Goal: Find specific page/section: Find specific page/section

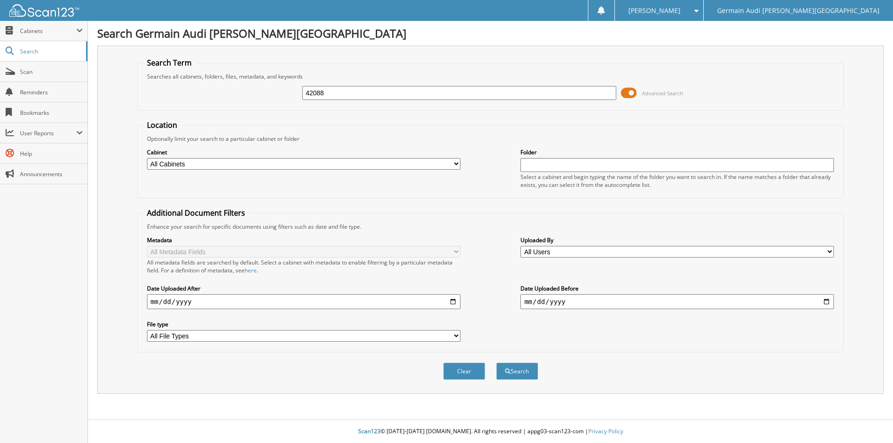
type input "42088"
click at [496, 363] on button "Search" at bounding box center [517, 371] width 42 height 17
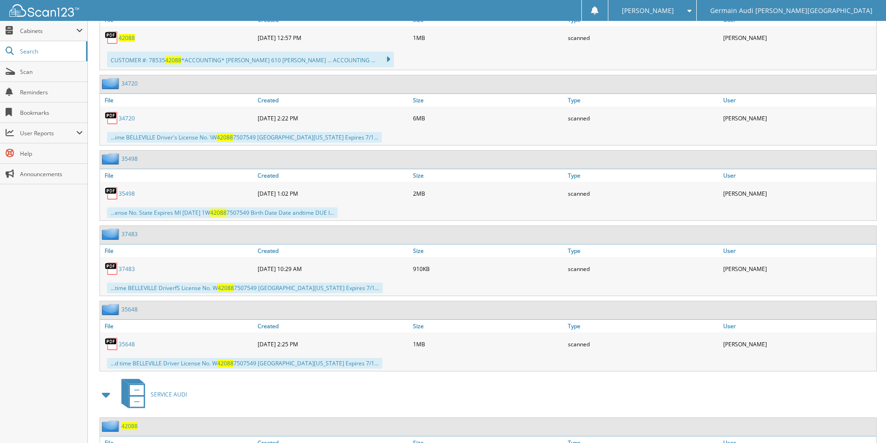
scroll to position [536, 0]
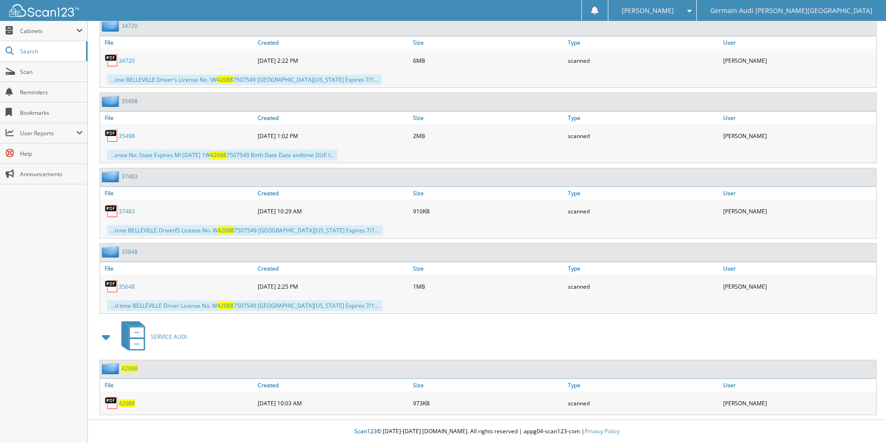
click at [125, 402] on span "42088" at bounding box center [127, 404] width 16 height 8
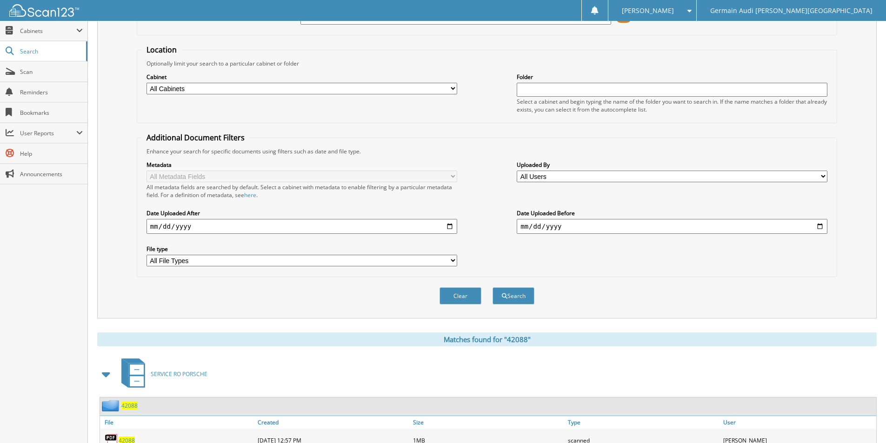
scroll to position [0, 0]
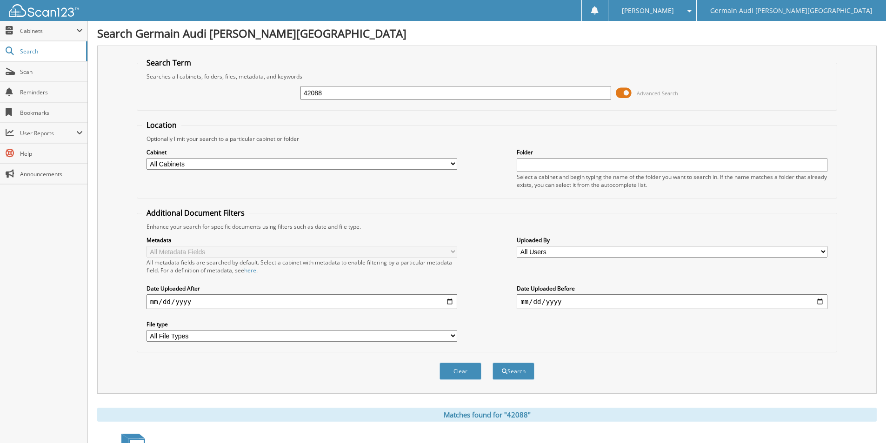
click at [348, 91] on input "42088" at bounding box center [456, 93] width 311 height 14
type input "42467"
click at [493, 363] on button "Search" at bounding box center [514, 371] width 42 height 17
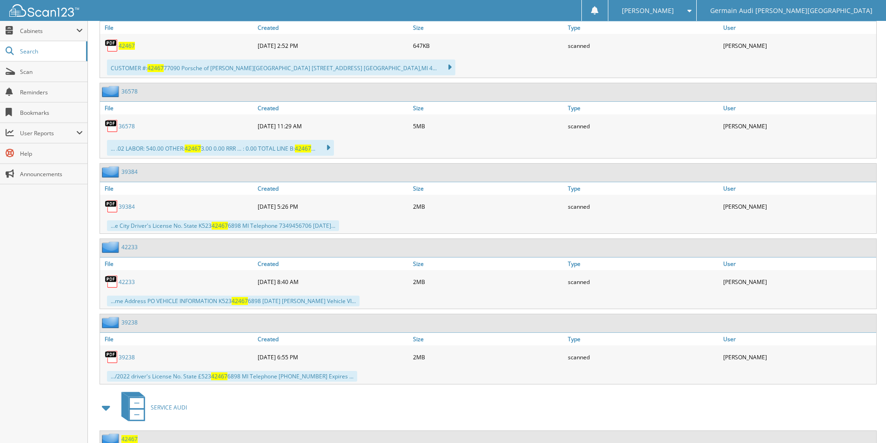
scroll to position [565, 0]
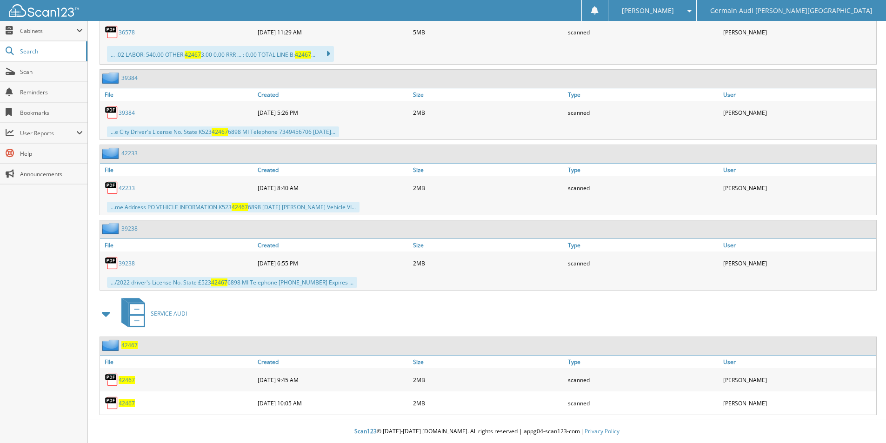
click at [126, 382] on span "42467" at bounding box center [127, 380] width 16 height 8
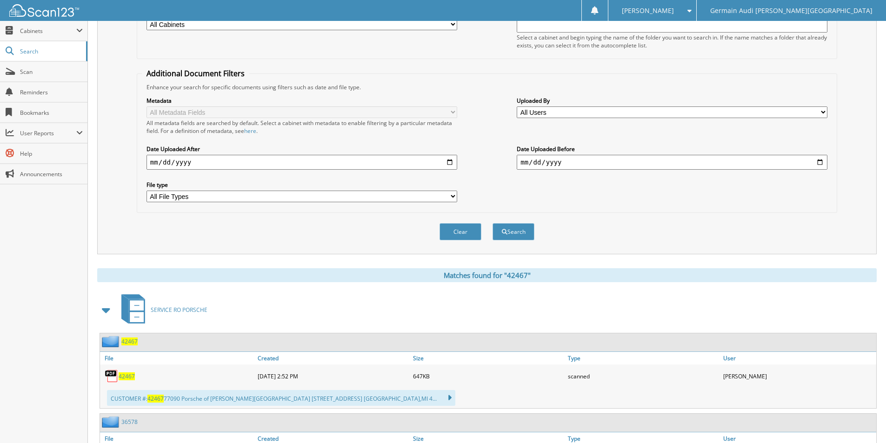
scroll to position [0, 0]
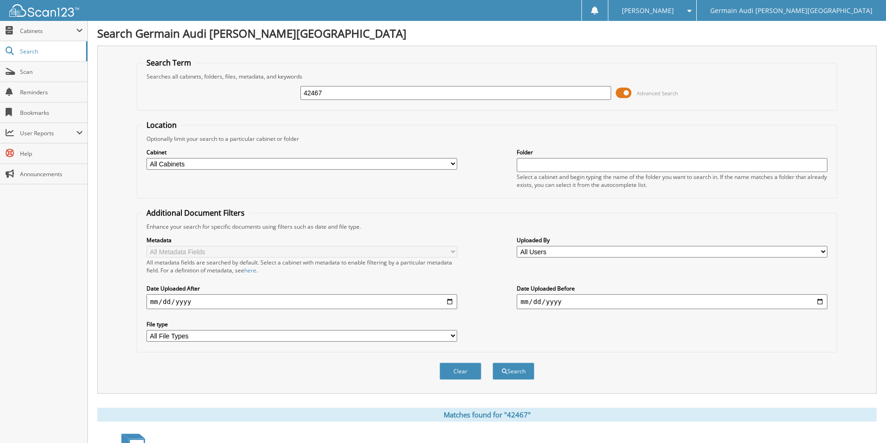
click at [336, 94] on input "42467" at bounding box center [456, 93] width 311 height 14
type input "42489"
click at [493, 363] on button "Search" at bounding box center [514, 371] width 42 height 17
click at [326, 47] on div "Search Term Searches all cabinets, folders, files, metadata, and keywords 42489…" at bounding box center [487, 220] width 780 height 348
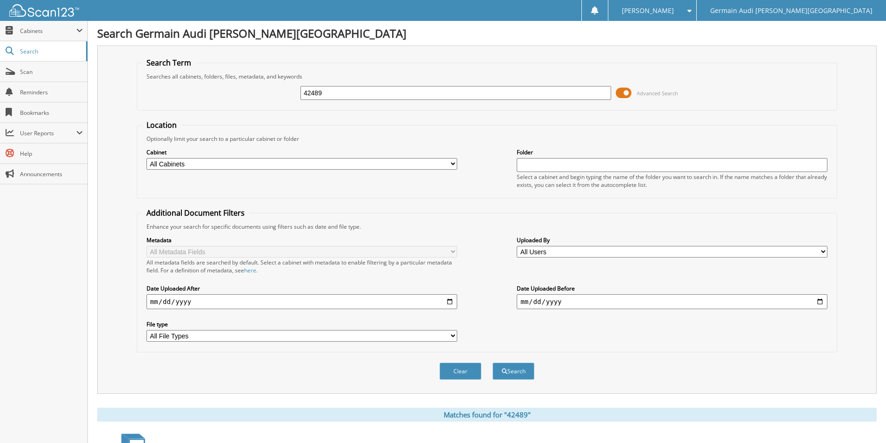
scroll to position [235, 0]
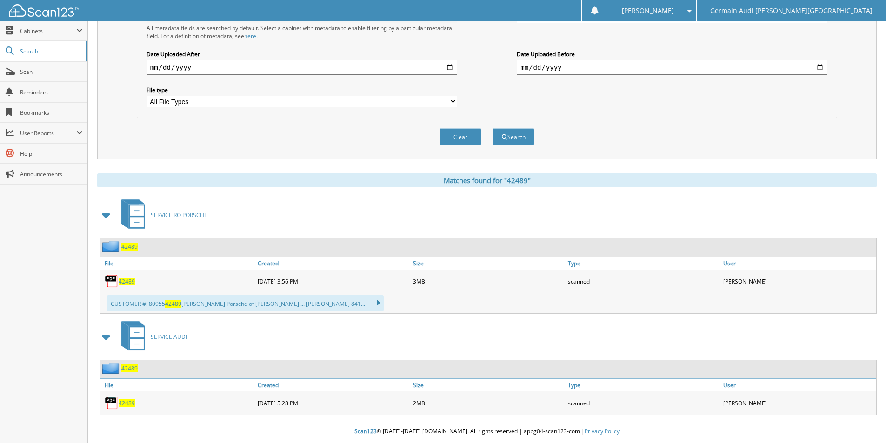
click at [127, 401] on span "42489" at bounding box center [127, 404] width 16 height 8
drag, startPoint x: 127, startPoint y: 401, endPoint x: 217, endPoint y: 368, distance: 95.8
click at [128, 399] on div "42489" at bounding box center [177, 403] width 155 height 19
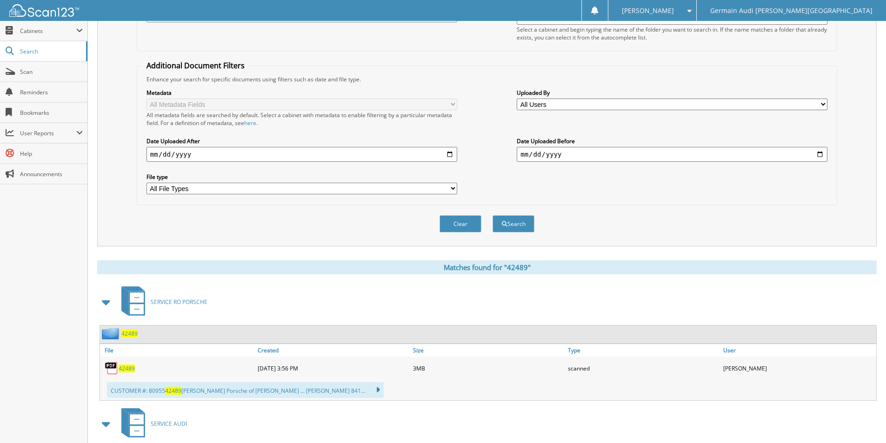
scroll to position [0, 0]
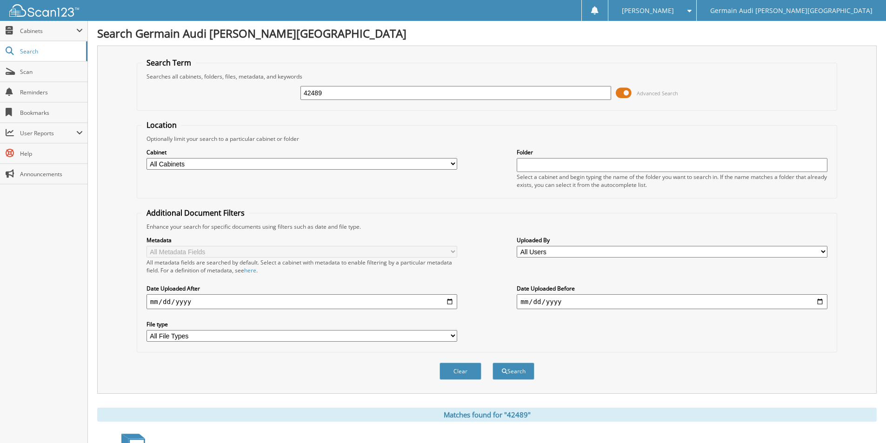
click at [336, 97] on input "42489" at bounding box center [456, 93] width 311 height 14
type input "42493"
click at [493, 363] on button "Search" at bounding box center [514, 371] width 42 height 17
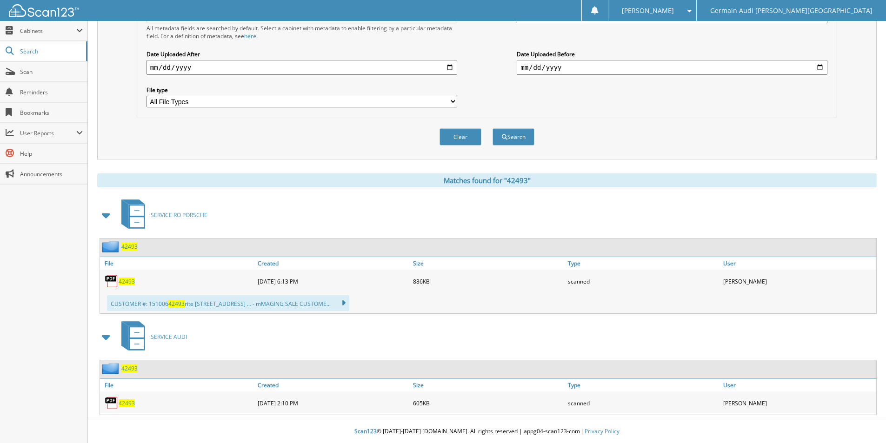
scroll to position [235, 0]
click at [126, 401] on span "42493" at bounding box center [127, 404] width 16 height 8
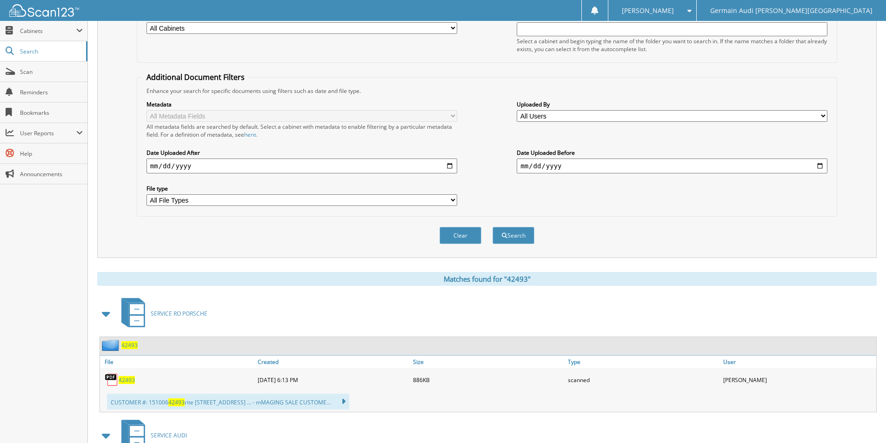
scroll to position [0, 0]
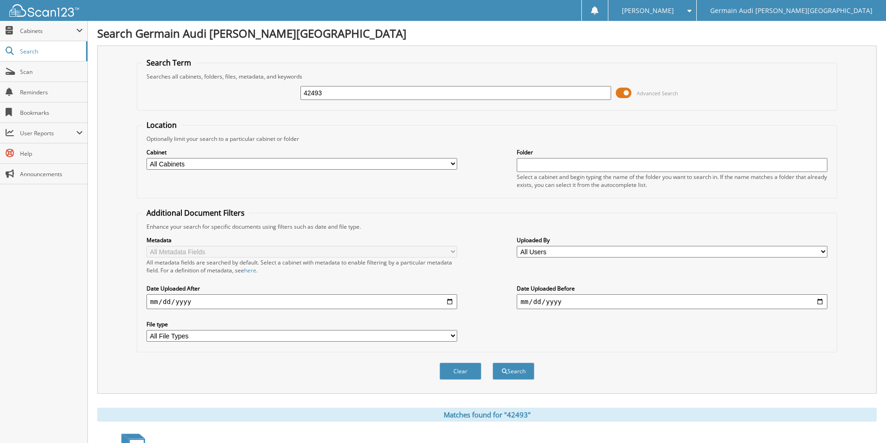
click at [340, 93] on input "42493" at bounding box center [456, 93] width 311 height 14
type input "89048"
click at [493, 363] on button "Search" at bounding box center [514, 371] width 42 height 17
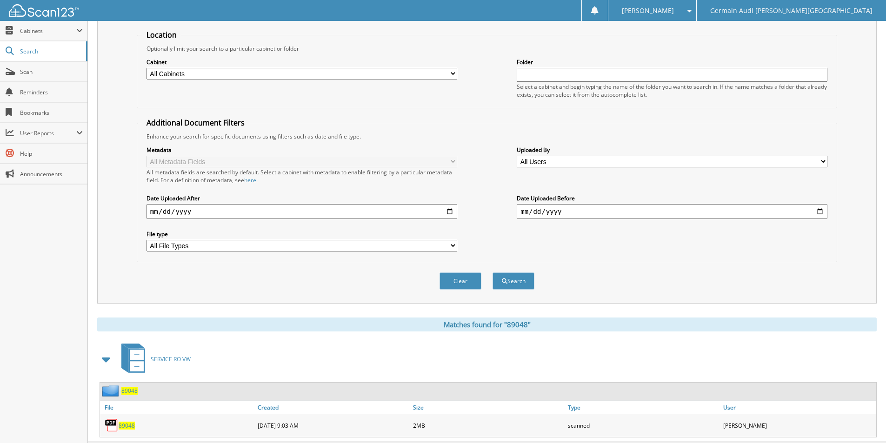
scroll to position [113, 0]
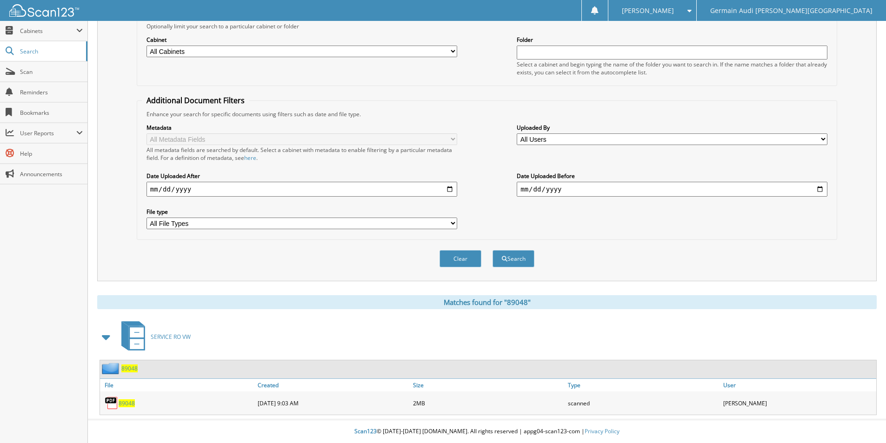
click at [119, 404] on span "89048" at bounding box center [127, 404] width 16 height 8
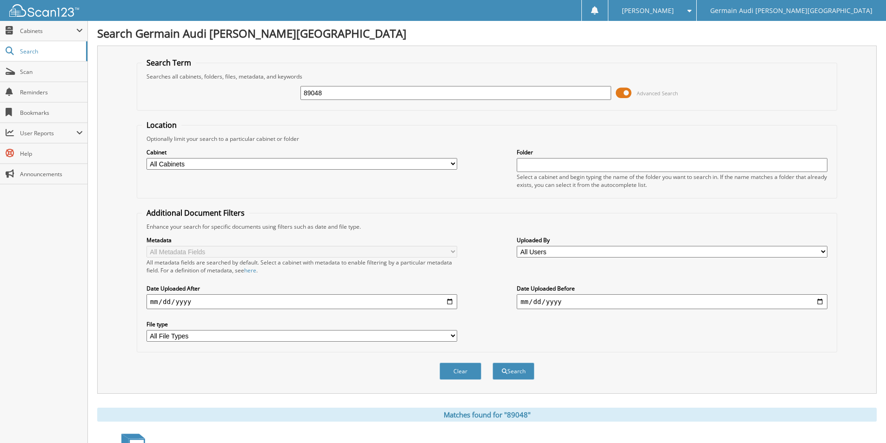
click at [330, 96] on input "89048" at bounding box center [456, 93] width 311 height 14
type input "89059"
click at [493, 363] on button "Search" at bounding box center [514, 371] width 42 height 17
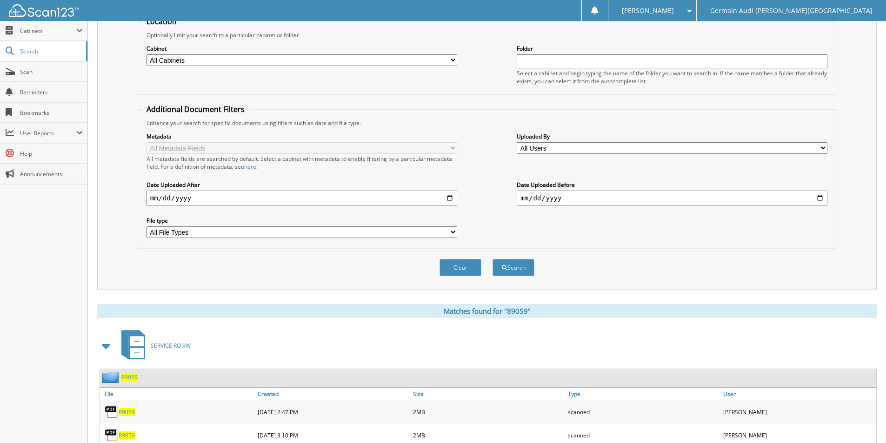
scroll to position [233, 0]
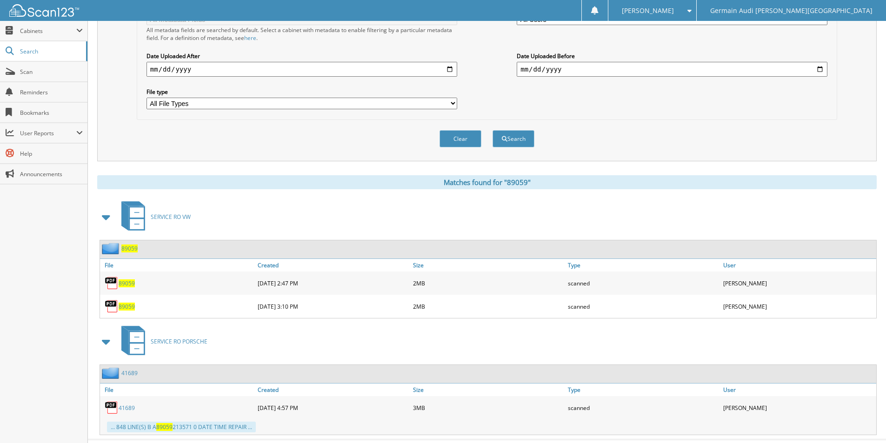
click at [126, 281] on span "89059" at bounding box center [127, 284] width 16 height 8
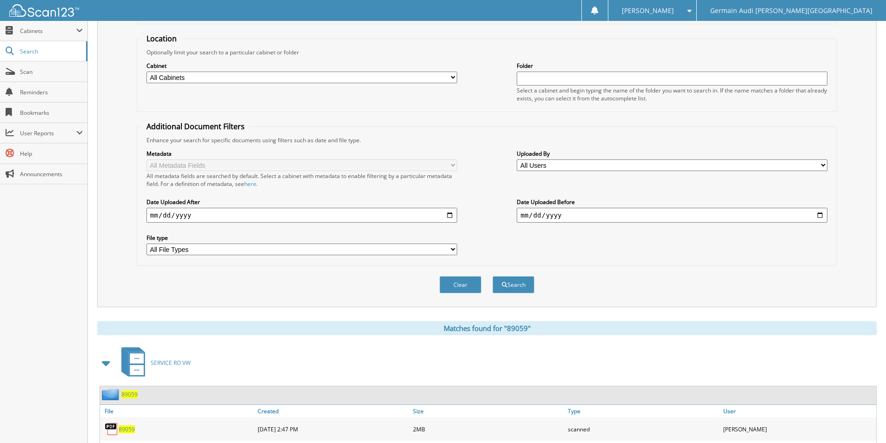
scroll to position [0, 0]
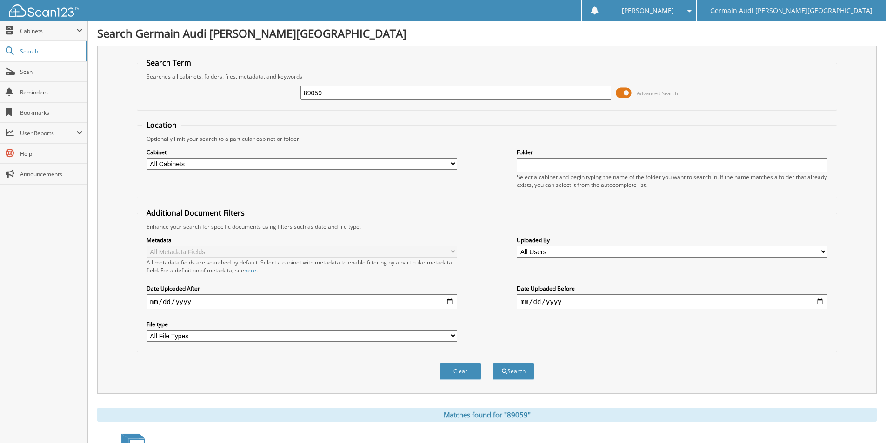
click at [327, 93] on input "89059" at bounding box center [456, 93] width 311 height 14
type input "89060"
click at [514, 370] on button "Search" at bounding box center [514, 371] width 42 height 17
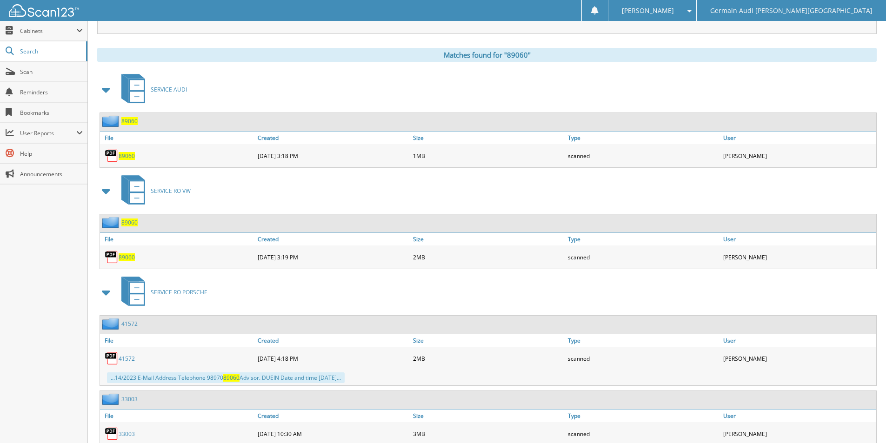
scroll to position [407, 0]
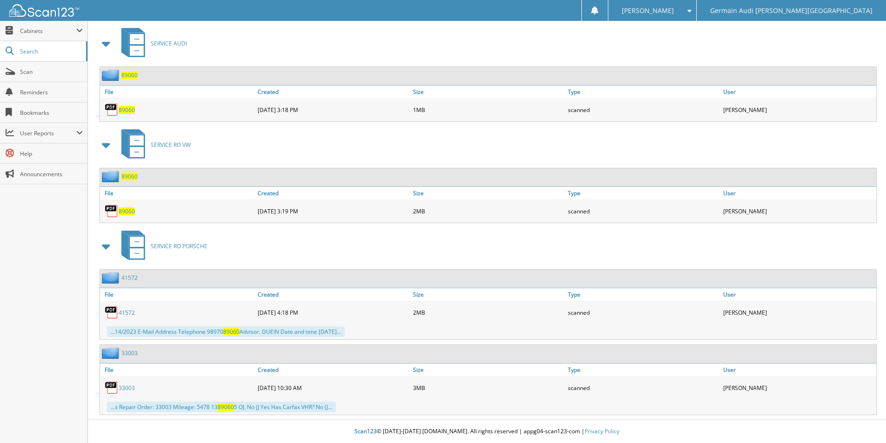
click at [128, 211] on span "89060" at bounding box center [127, 211] width 16 height 8
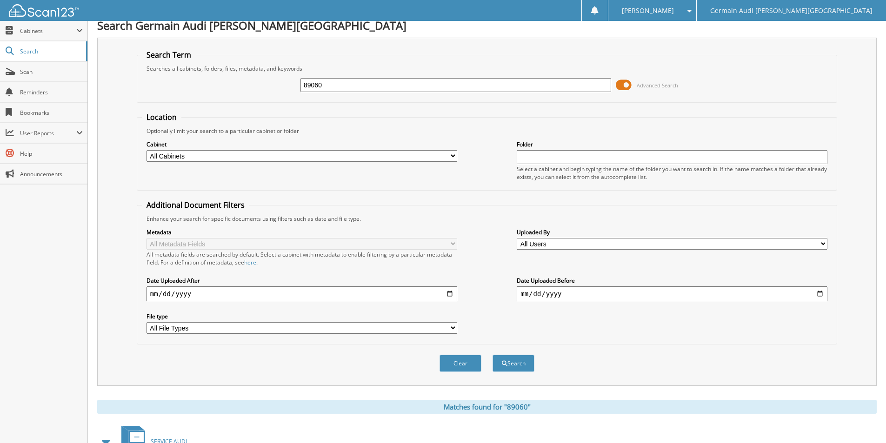
scroll to position [0, 0]
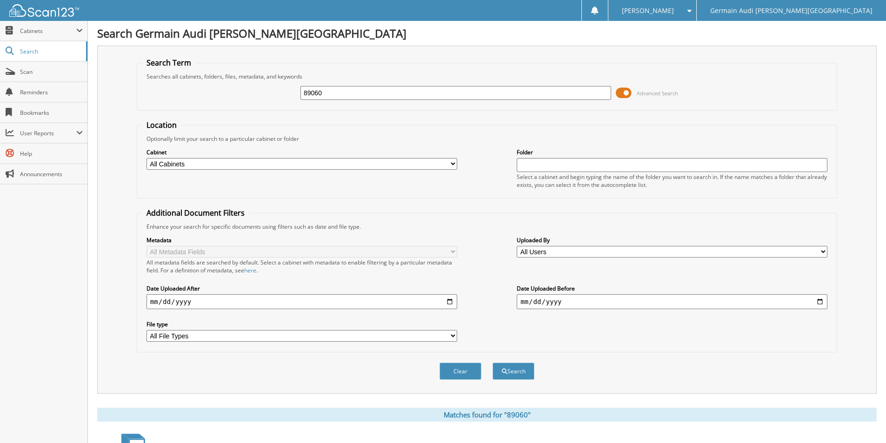
click at [329, 90] on input "89060" at bounding box center [456, 93] width 311 height 14
type input "89067"
click at [493, 363] on button "Search" at bounding box center [514, 371] width 42 height 17
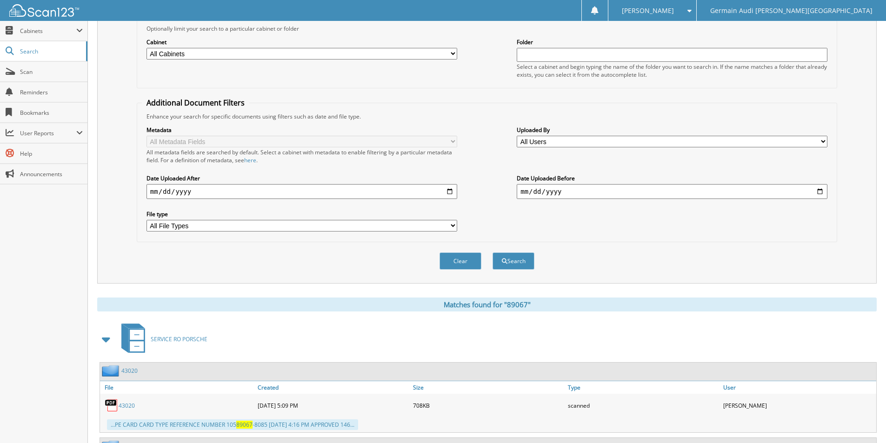
scroll to position [326, 0]
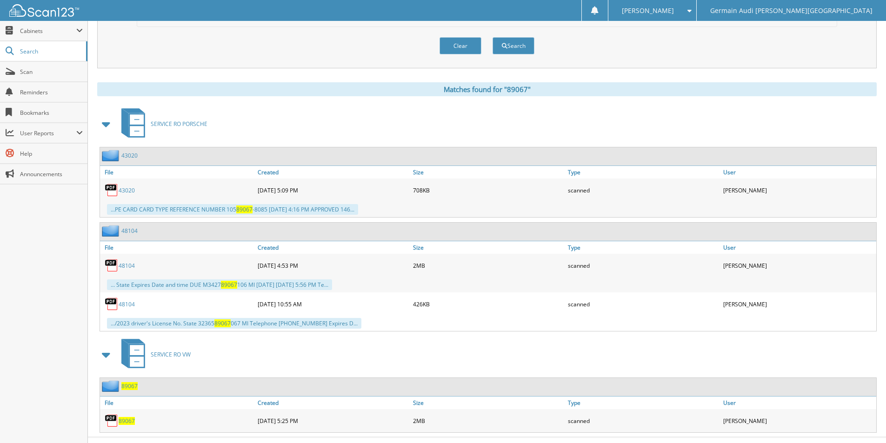
click at [122, 420] on span "89067" at bounding box center [127, 421] width 16 height 8
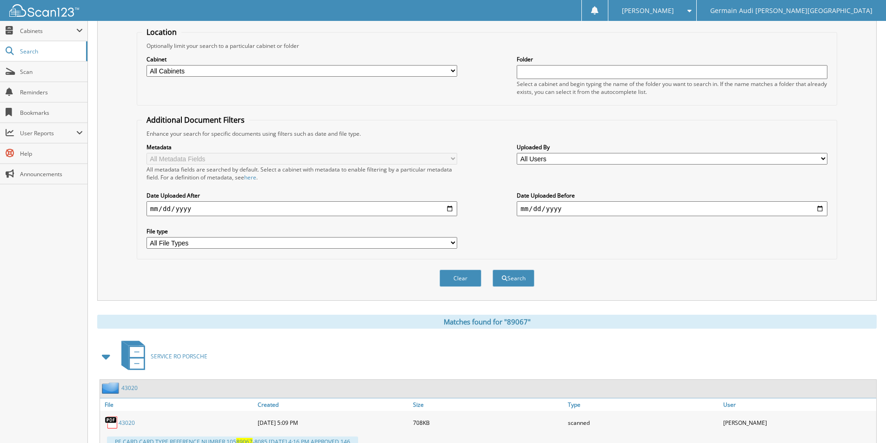
scroll to position [0, 0]
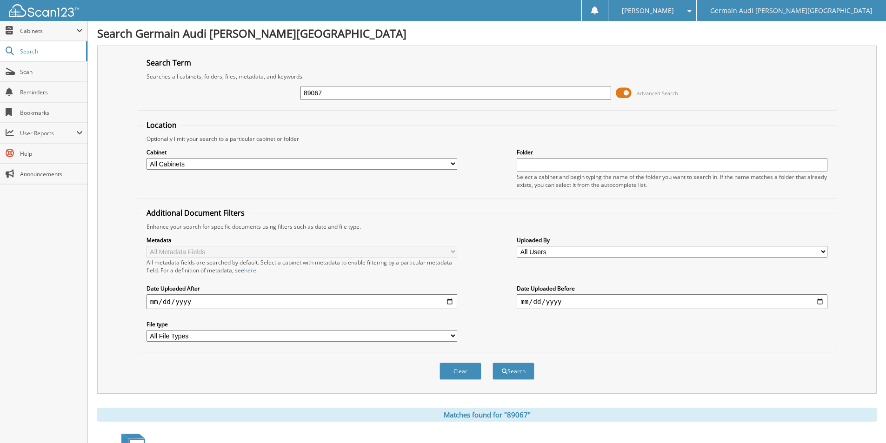
click at [326, 92] on input "89067" at bounding box center [456, 93] width 311 height 14
type input "89054"
click at [493, 363] on button "Search" at bounding box center [514, 371] width 42 height 17
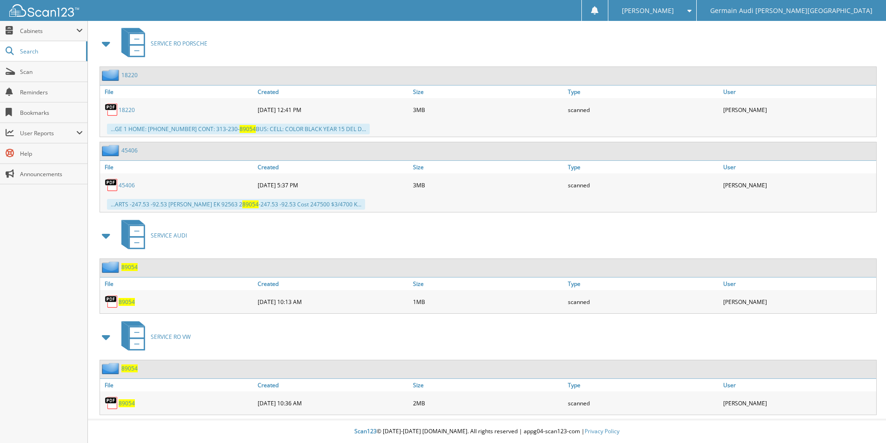
scroll to position [407, 0]
click at [130, 404] on span "89054" at bounding box center [127, 404] width 16 height 8
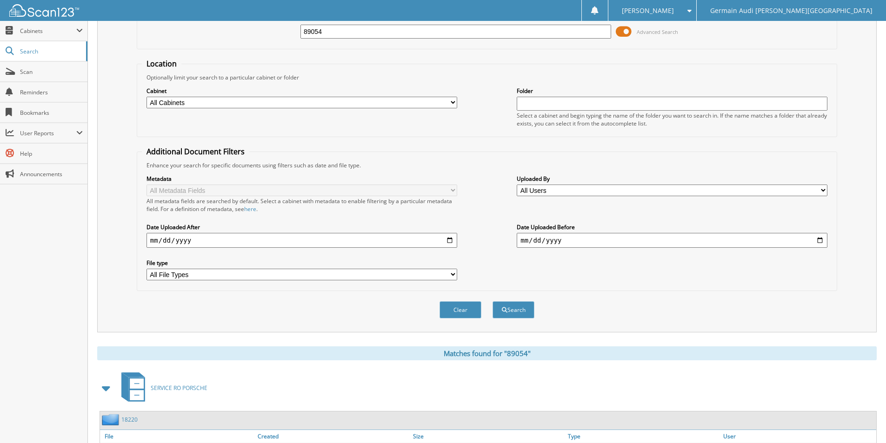
scroll to position [0, 0]
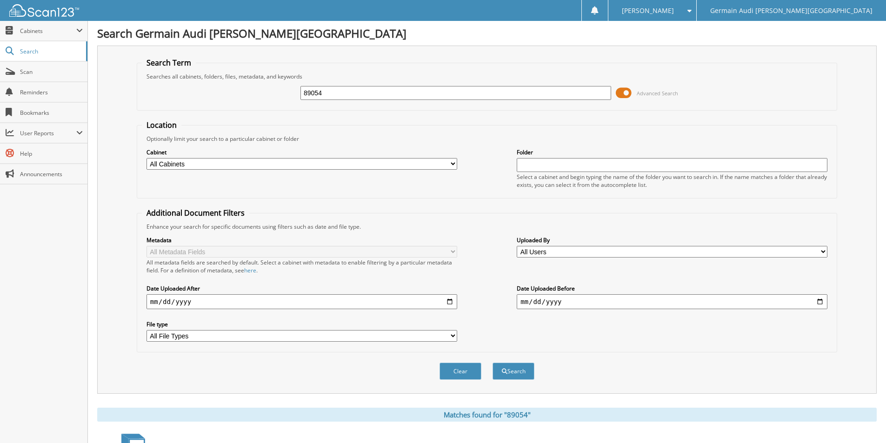
click at [335, 98] on input "89054" at bounding box center [456, 93] width 311 height 14
type input "89056"
click at [493, 363] on button "Search" at bounding box center [514, 371] width 42 height 17
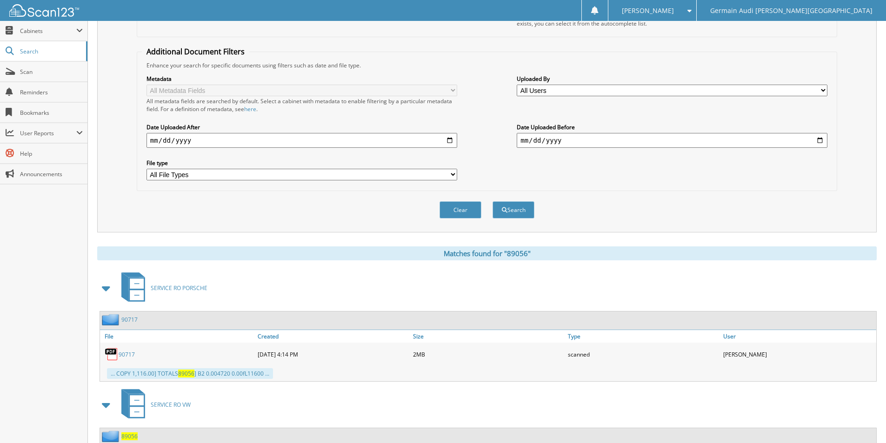
scroll to position [230, 0]
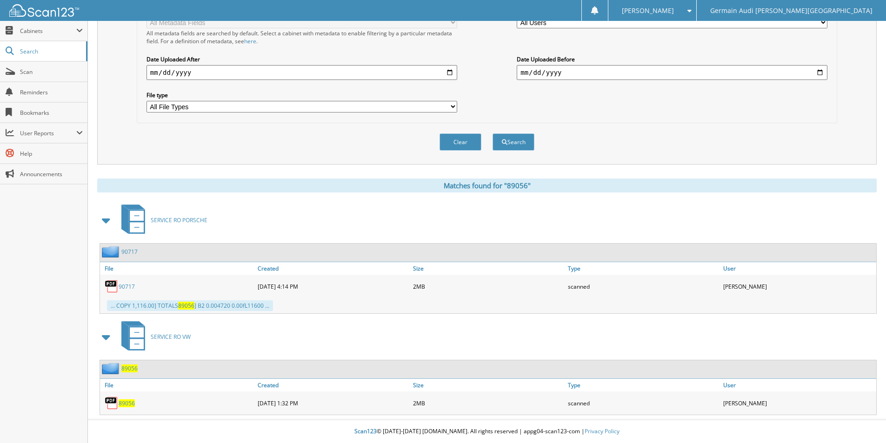
click at [126, 403] on span "89056" at bounding box center [127, 404] width 16 height 8
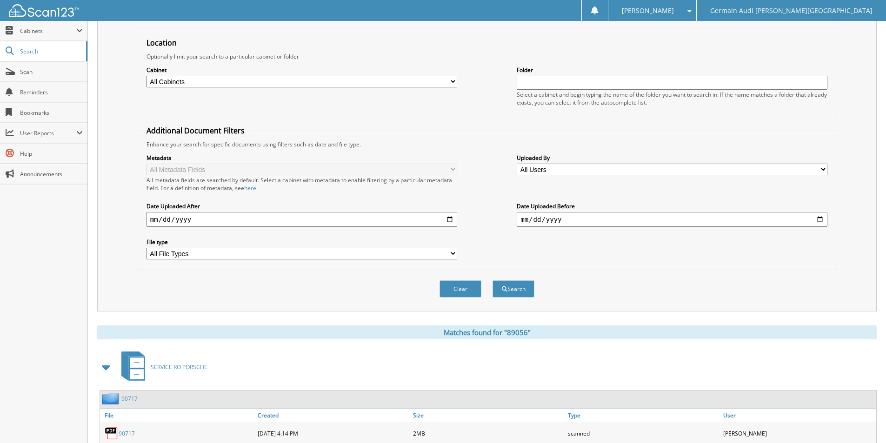
scroll to position [0, 0]
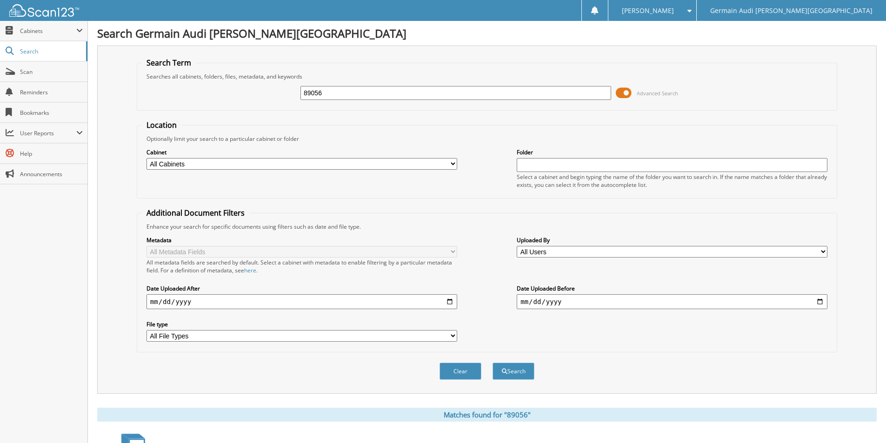
click at [333, 94] on input "89056" at bounding box center [456, 93] width 311 height 14
type input "89061"
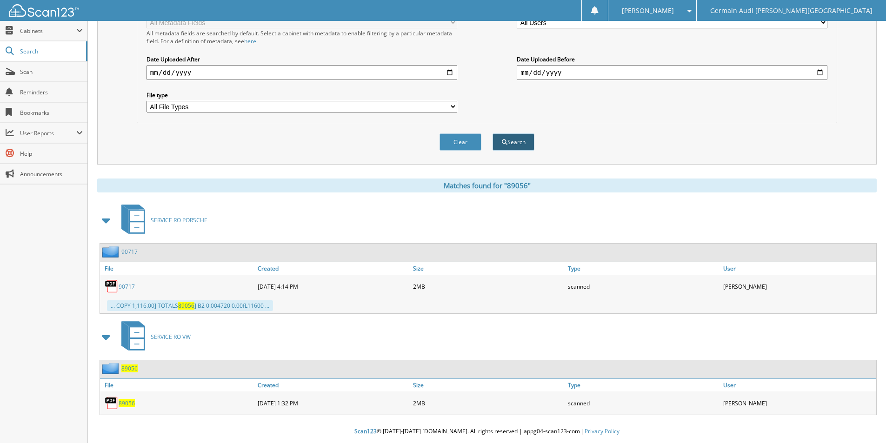
click at [513, 143] on button "Search" at bounding box center [514, 142] width 42 height 17
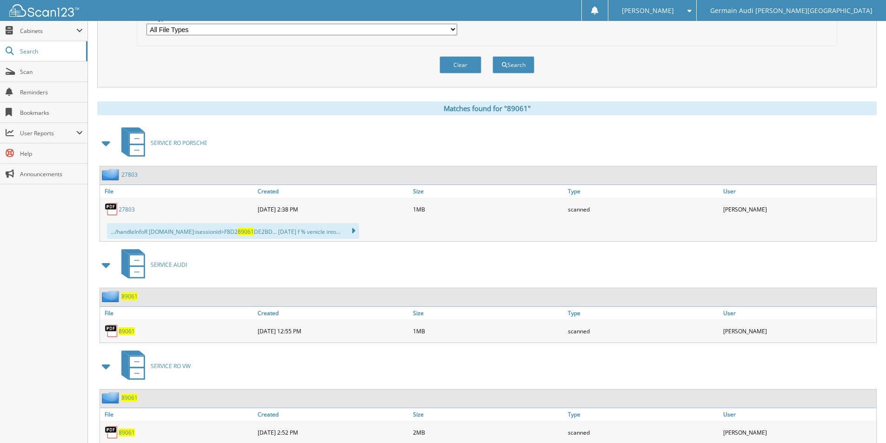
scroll to position [336, 0]
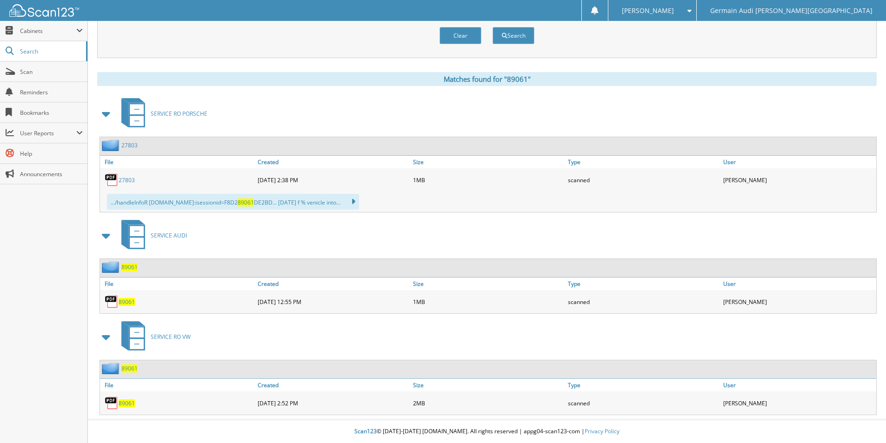
click at [127, 403] on span "89061" at bounding box center [127, 404] width 16 height 8
